Goal: Find specific page/section: Find specific page/section

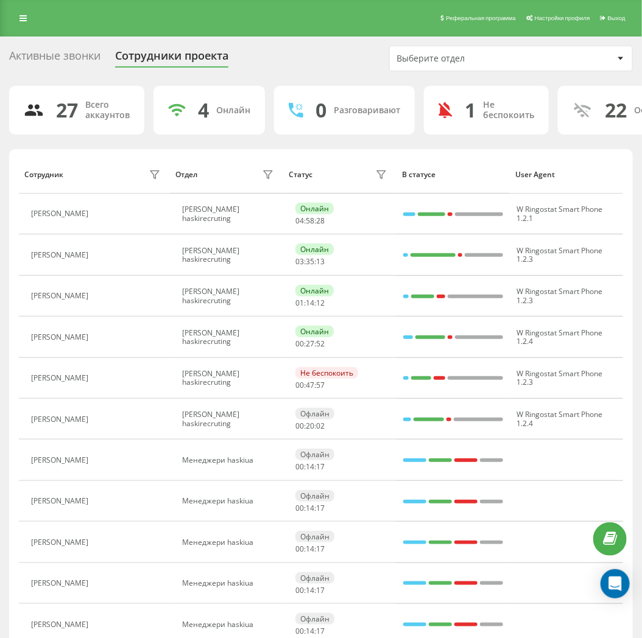
click at [83, 58] on div "Активные звонки" at bounding box center [54, 58] width 91 height 19
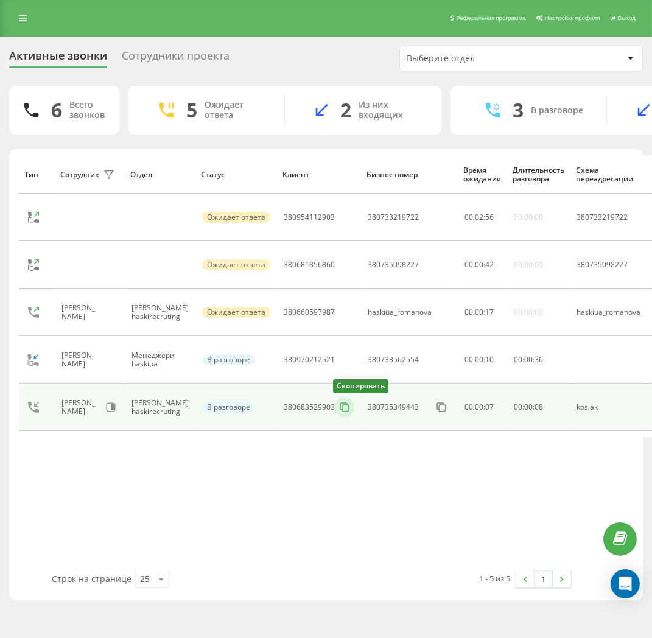
click at [338, 407] on icon at bounding box center [344, 407] width 12 height 12
